Goal: Check status: Check status

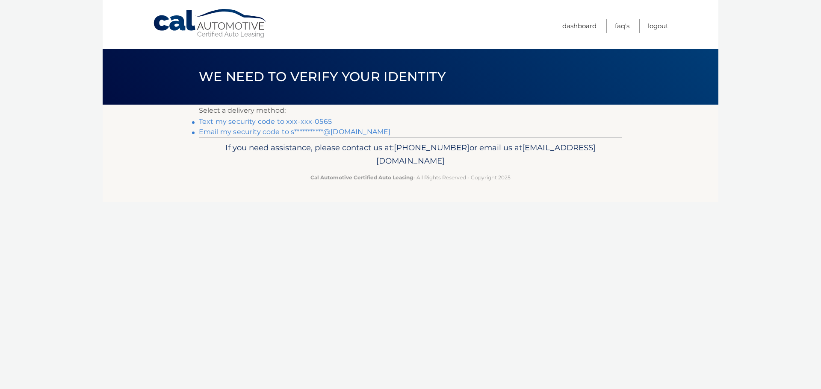
click at [316, 120] on link "Text my security code to xxx-xxx-0565" at bounding box center [265, 122] width 133 height 8
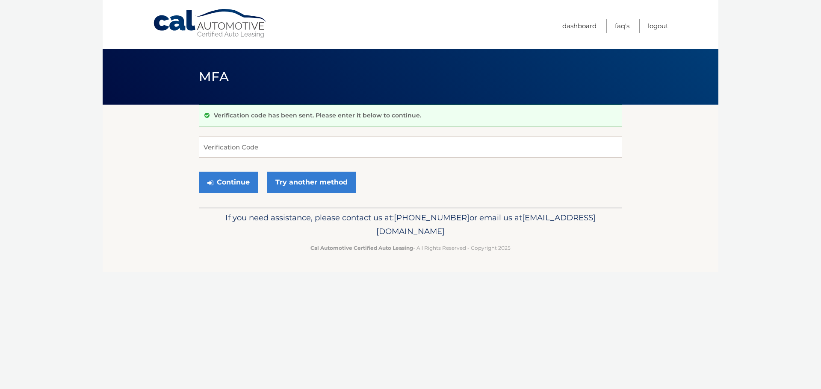
click at [325, 151] on input "Verification Code" at bounding box center [410, 147] width 423 height 21
type input "925357"
click at [239, 178] on button "Continue" at bounding box center [228, 182] width 59 height 21
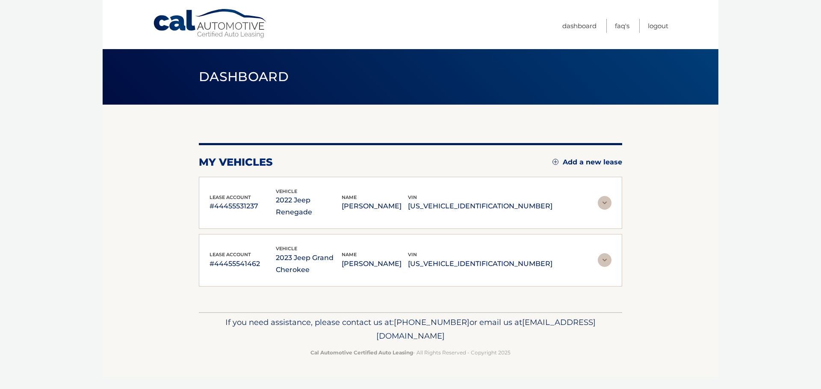
click at [608, 197] on img at bounding box center [605, 203] width 14 height 14
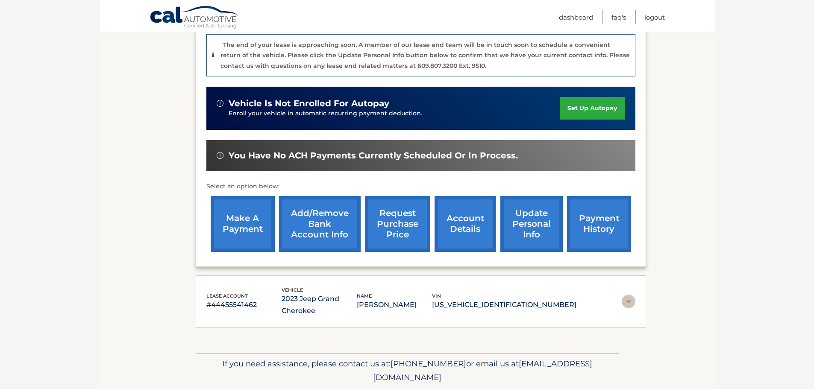
scroll to position [214, 0]
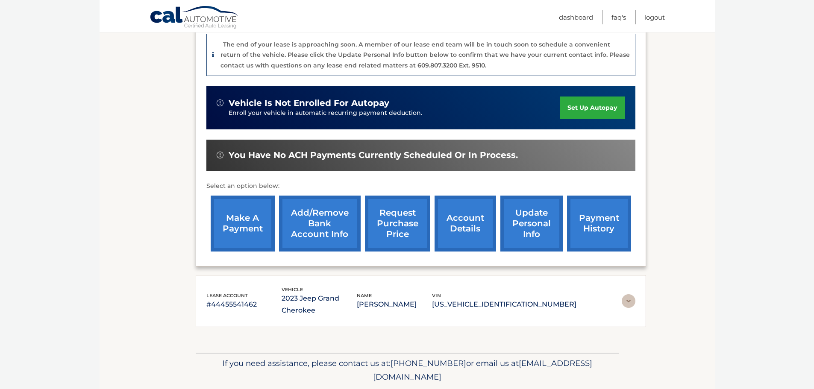
click at [469, 229] on link "account details" at bounding box center [466, 224] width 62 height 56
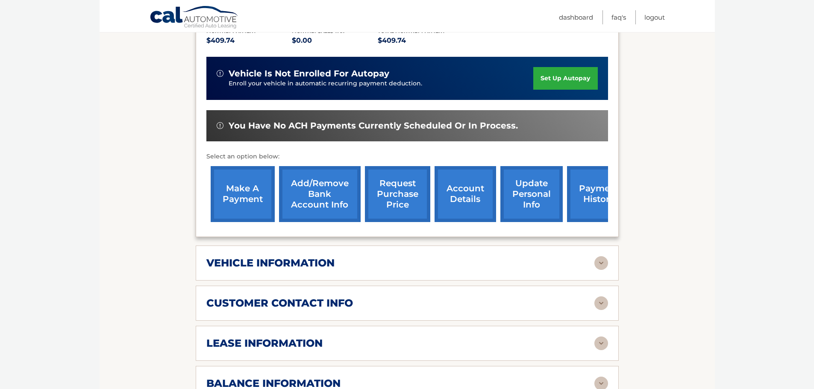
scroll to position [299, 0]
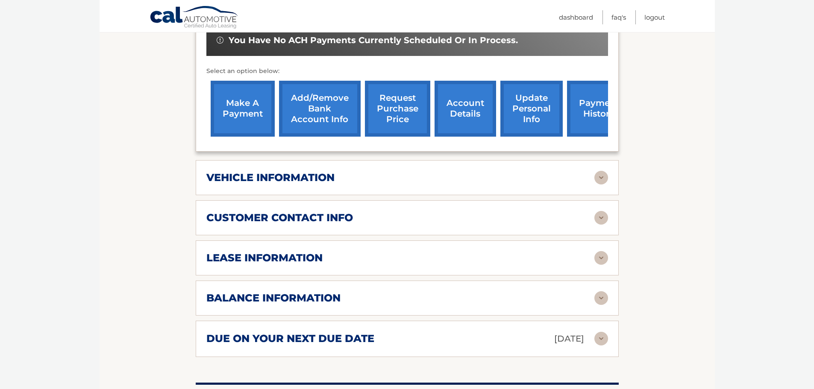
click at [603, 171] on img at bounding box center [602, 178] width 14 height 14
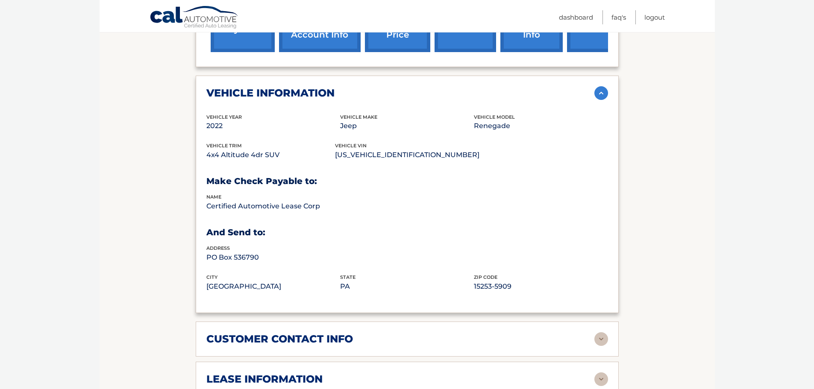
scroll to position [385, 0]
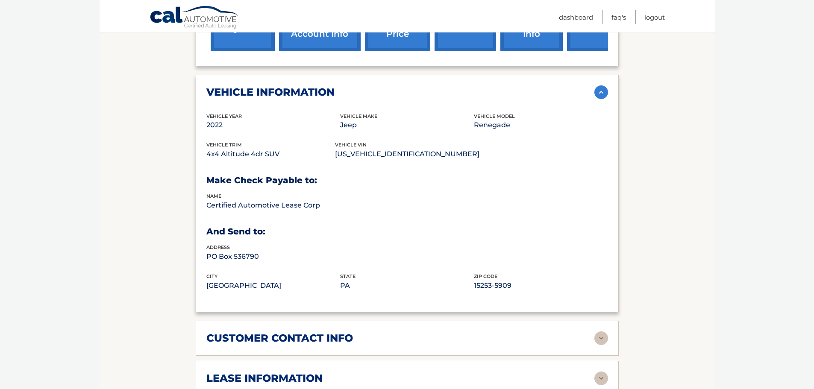
click at [603, 86] on img at bounding box center [602, 93] width 14 height 14
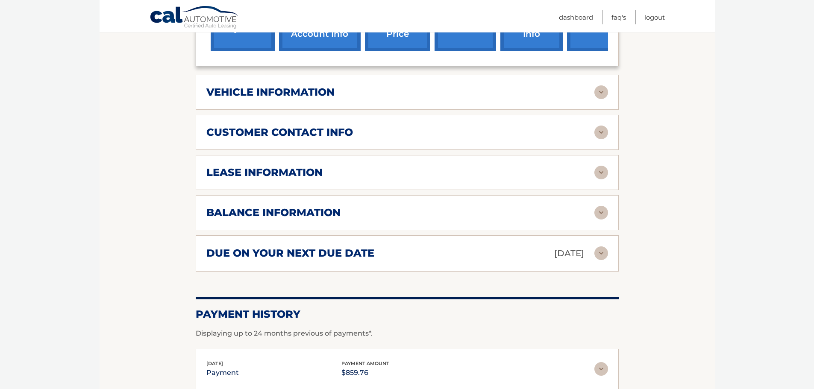
click at [603, 126] on img at bounding box center [602, 133] width 14 height 14
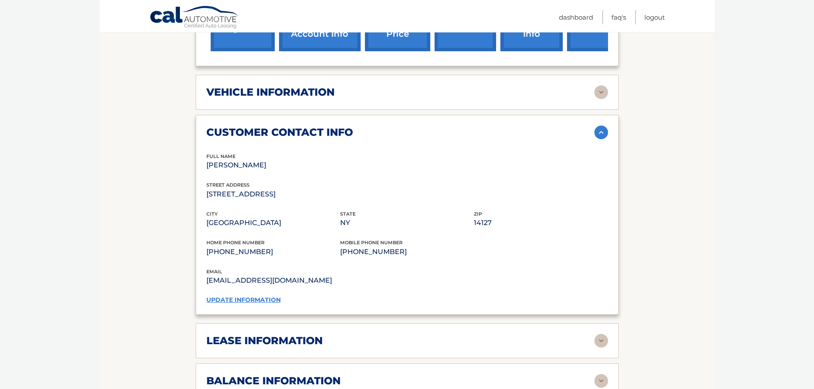
click at [603, 126] on img at bounding box center [602, 133] width 14 height 14
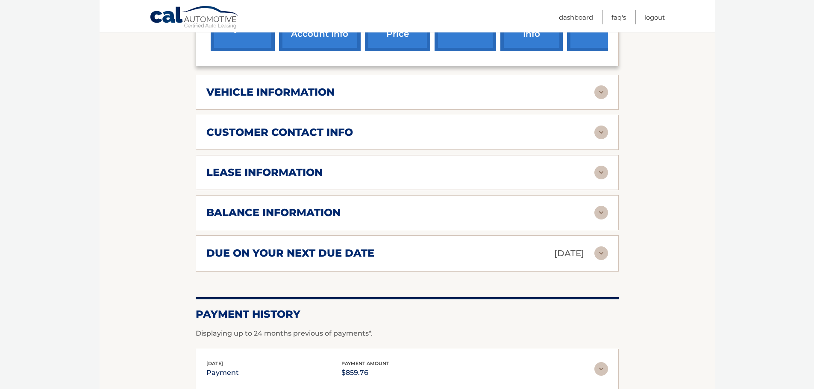
drag, startPoint x: 602, startPoint y: 168, endPoint x: 600, endPoint y: 163, distance: 5.3
click at [602, 168] on div "lease information Contract Start Date [DATE] Term 39 Maturity Date [DATE] Start…" at bounding box center [407, 172] width 423 height 35
click at [600, 166] on img at bounding box center [602, 173] width 14 height 14
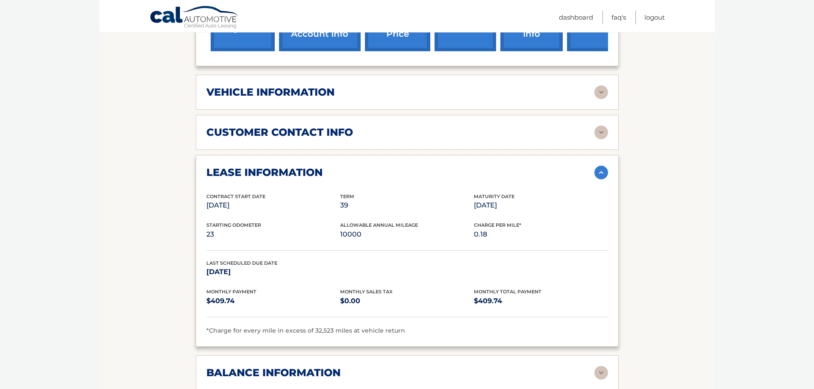
click at [600, 166] on img at bounding box center [602, 173] width 14 height 14
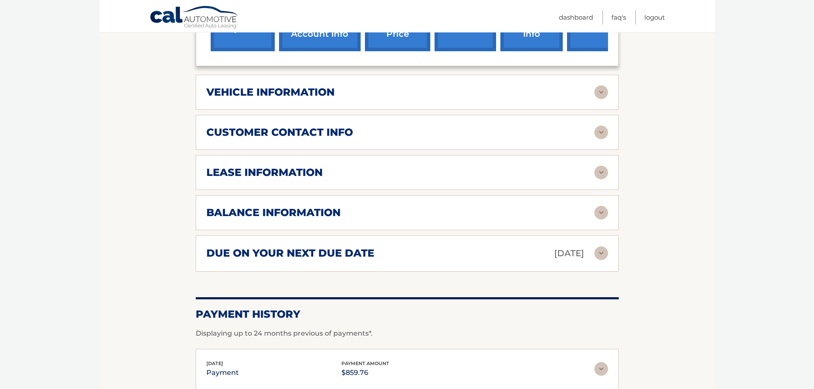
click at [600, 206] on img at bounding box center [602, 213] width 14 height 14
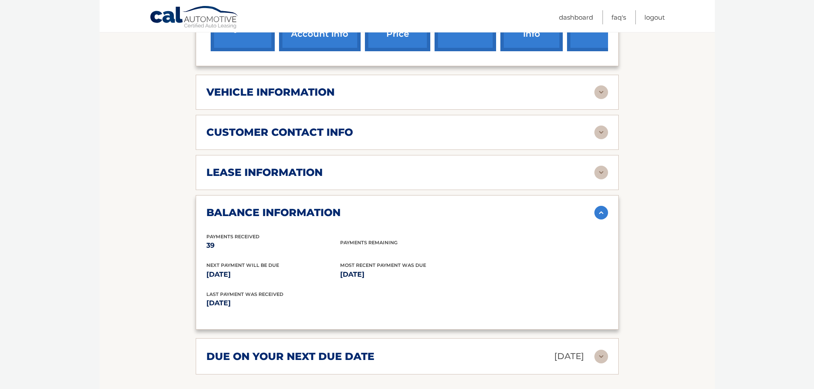
click at [600, 206] on img at bounding box center [602, 213] width 14 height 14
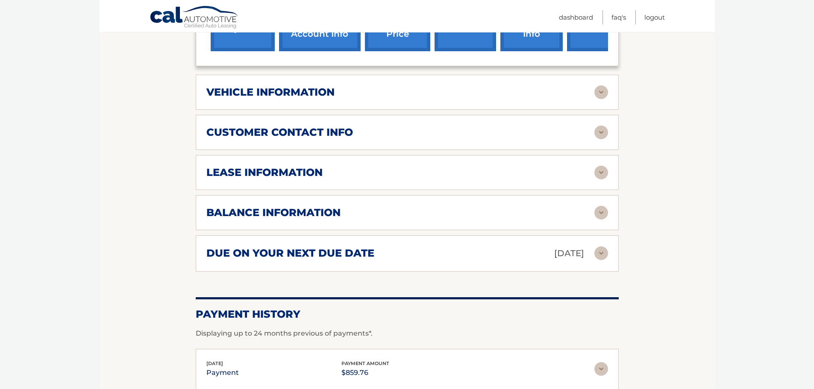
click at [603, 247] on img at bounding box center [602, 254] width 14 height 14
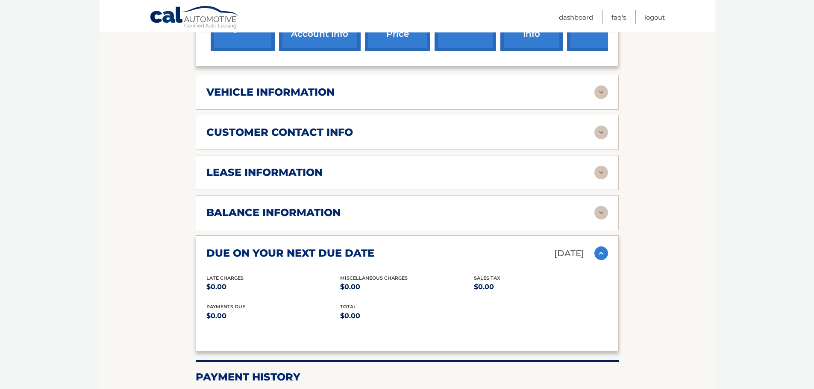
click at [603, 247] on img at bounding box center [602, 254] width 14 height 14
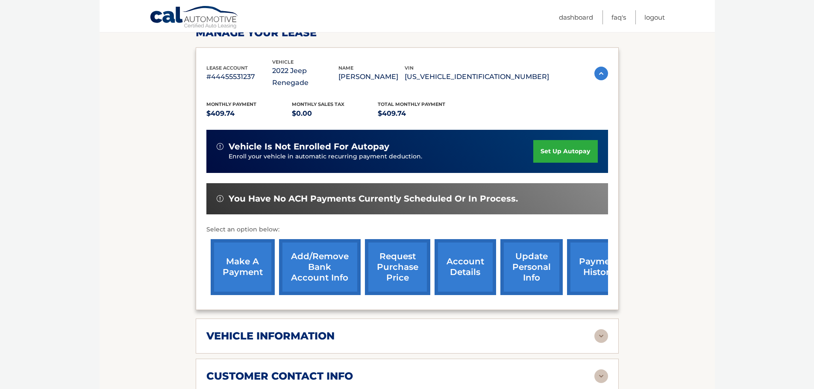
scroll to position [33, 0]
